Goal: Check status

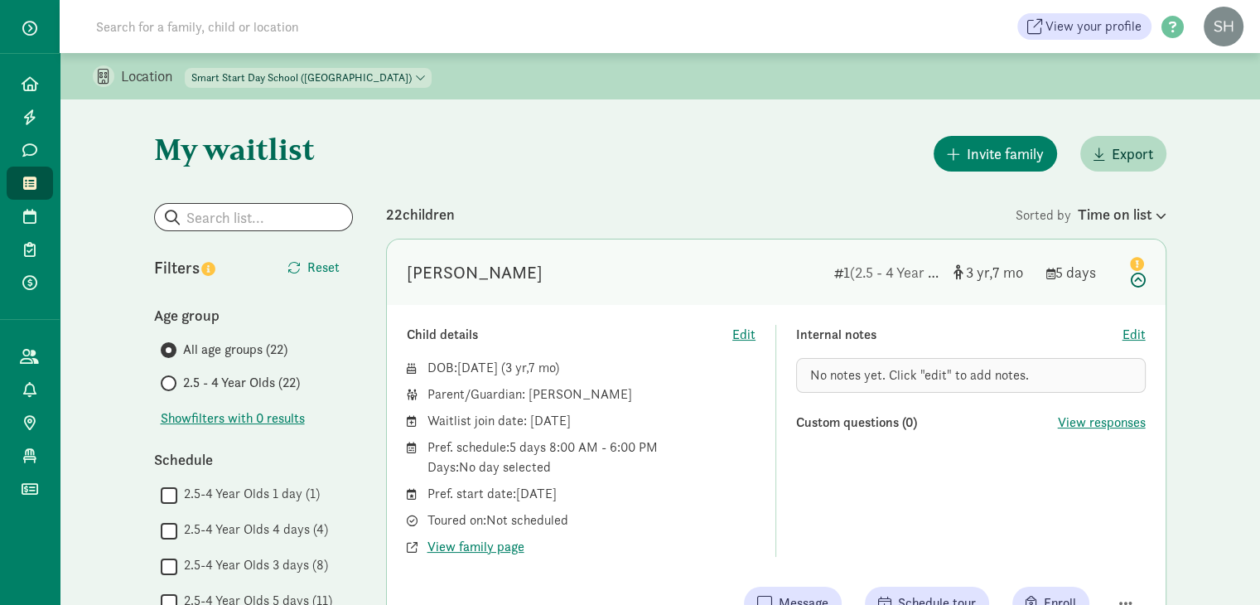
click at [722, 32] on span at bounding box center [541, 26] width 951 height 33
click at [232, 31] on input at bounding box center [318, 26] width 465 height 33
type input "lan"
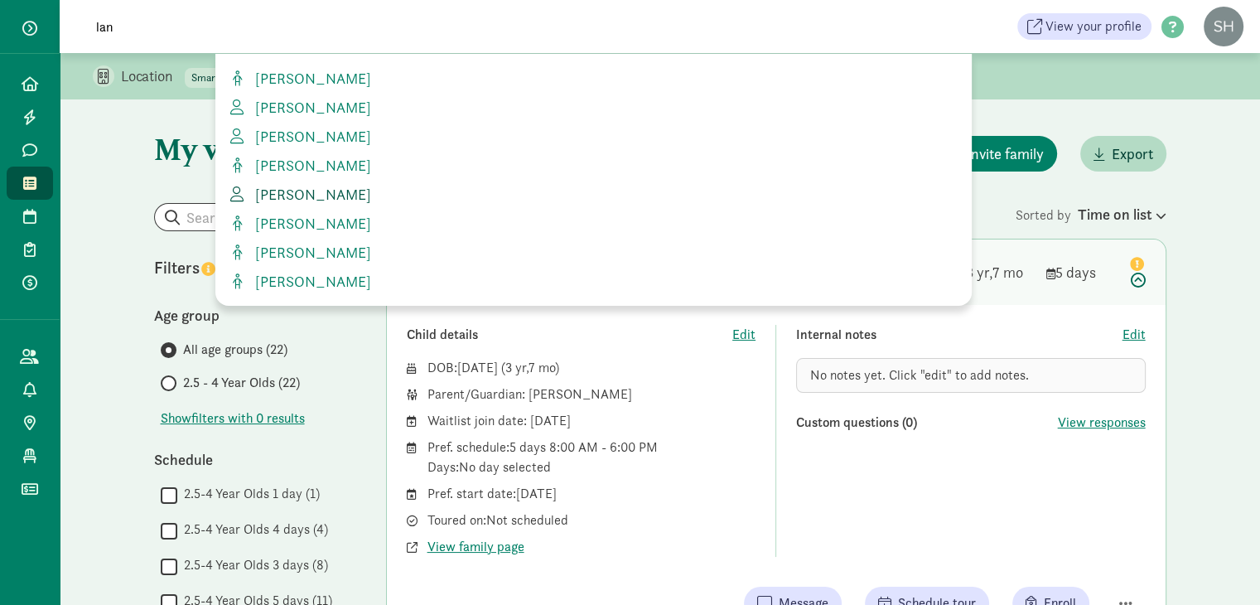
click at [281, 200] on span "[PERSON_NAME]" at bounding box center [310, 194] width 123 height 19
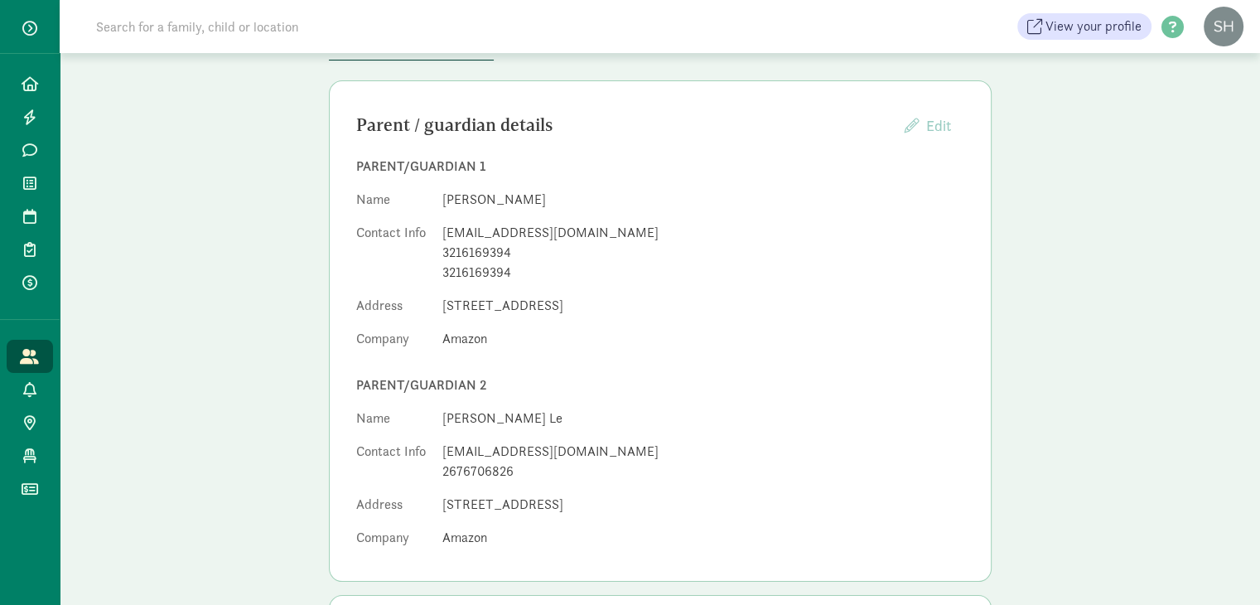
scroll to position [6, 0]
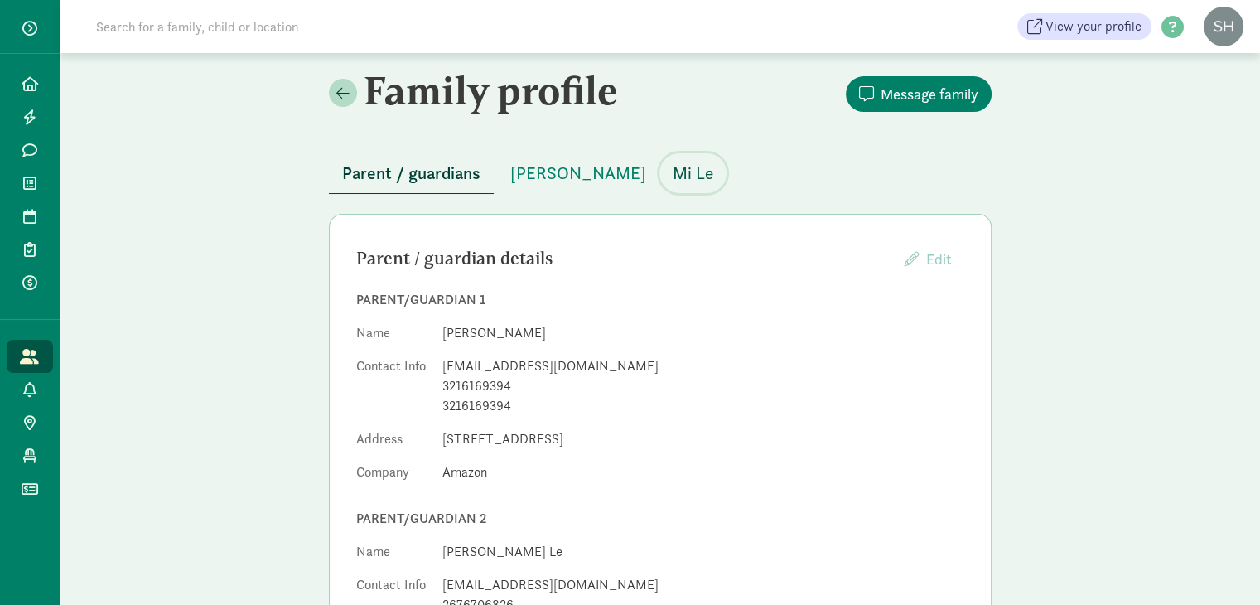
click at [673, 170] on span "Mi Le" at bounding box center [693, 173] width 41 height 27
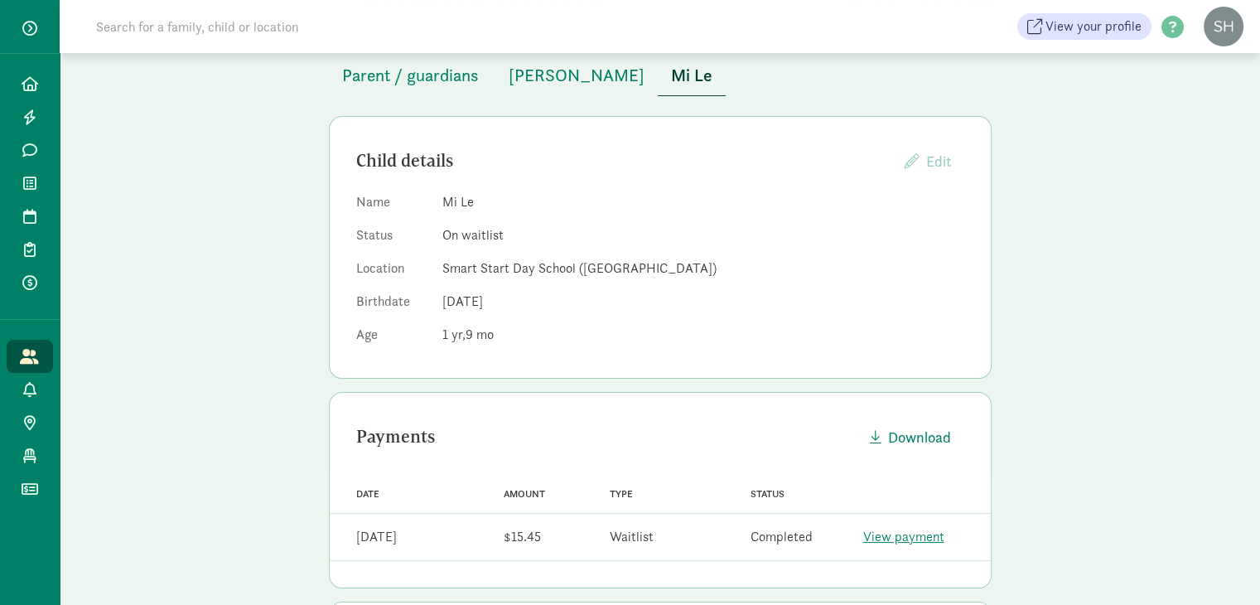
scroll to position [103, 0]
click at [521, 75] on span "[PERSON_NAME]" at bounding box center [577, 76] width 136 height 27
